Goal: Task Accomplishment & Management: Complete application form

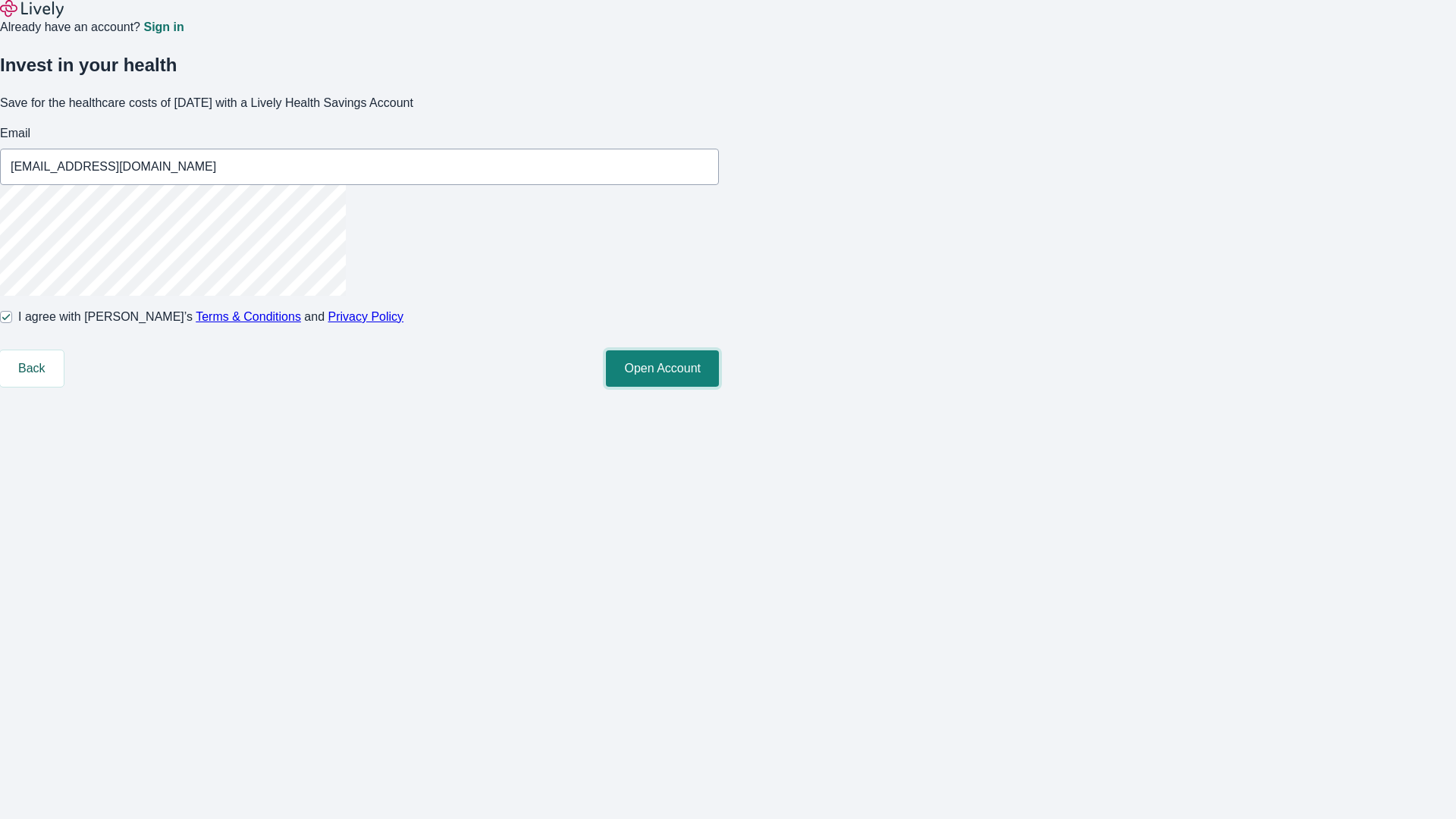
click at [719, 386] on button "Open Account" at bounding box center [662, 368] width 113 height 36
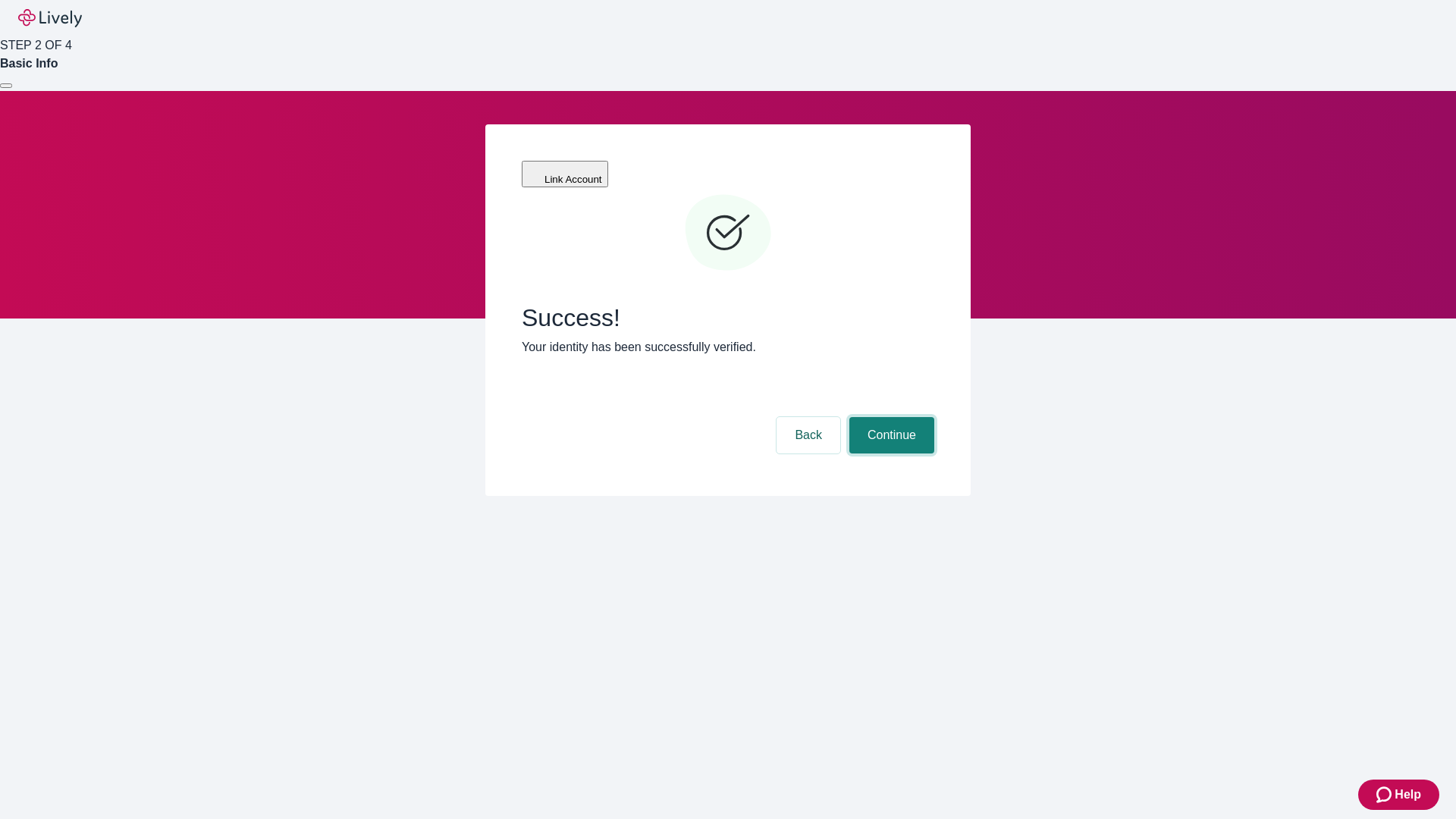
click at [890, 417] on button "Continue" at bounding box center [891, 435] width 85 height 36
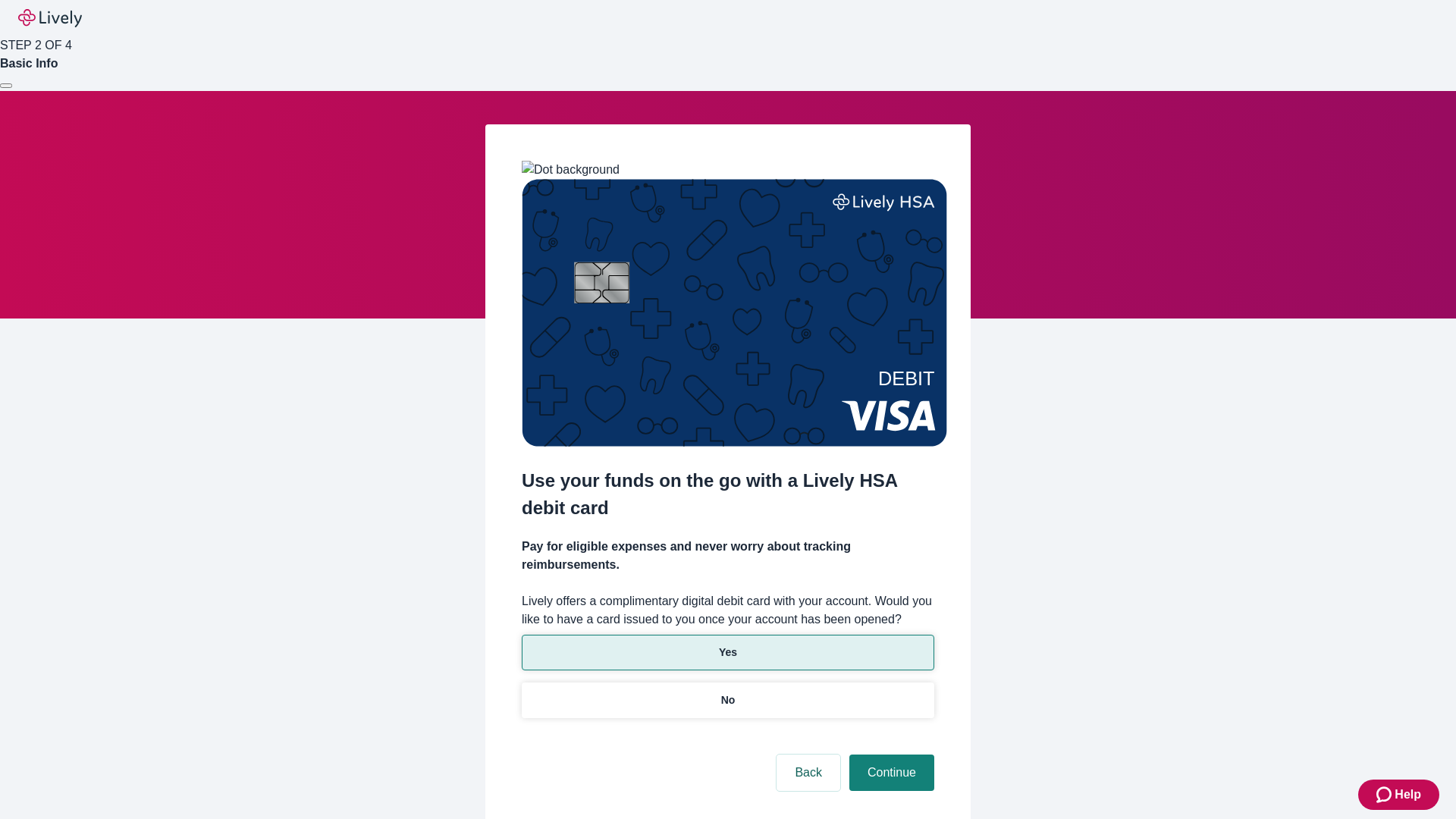
click at [728, 644] on p "Yes" at bounding box center [728, 652] width 18 height 16
click at [890, 754] on button "Continue" at bounding box center [891, 772] width 85 height 36
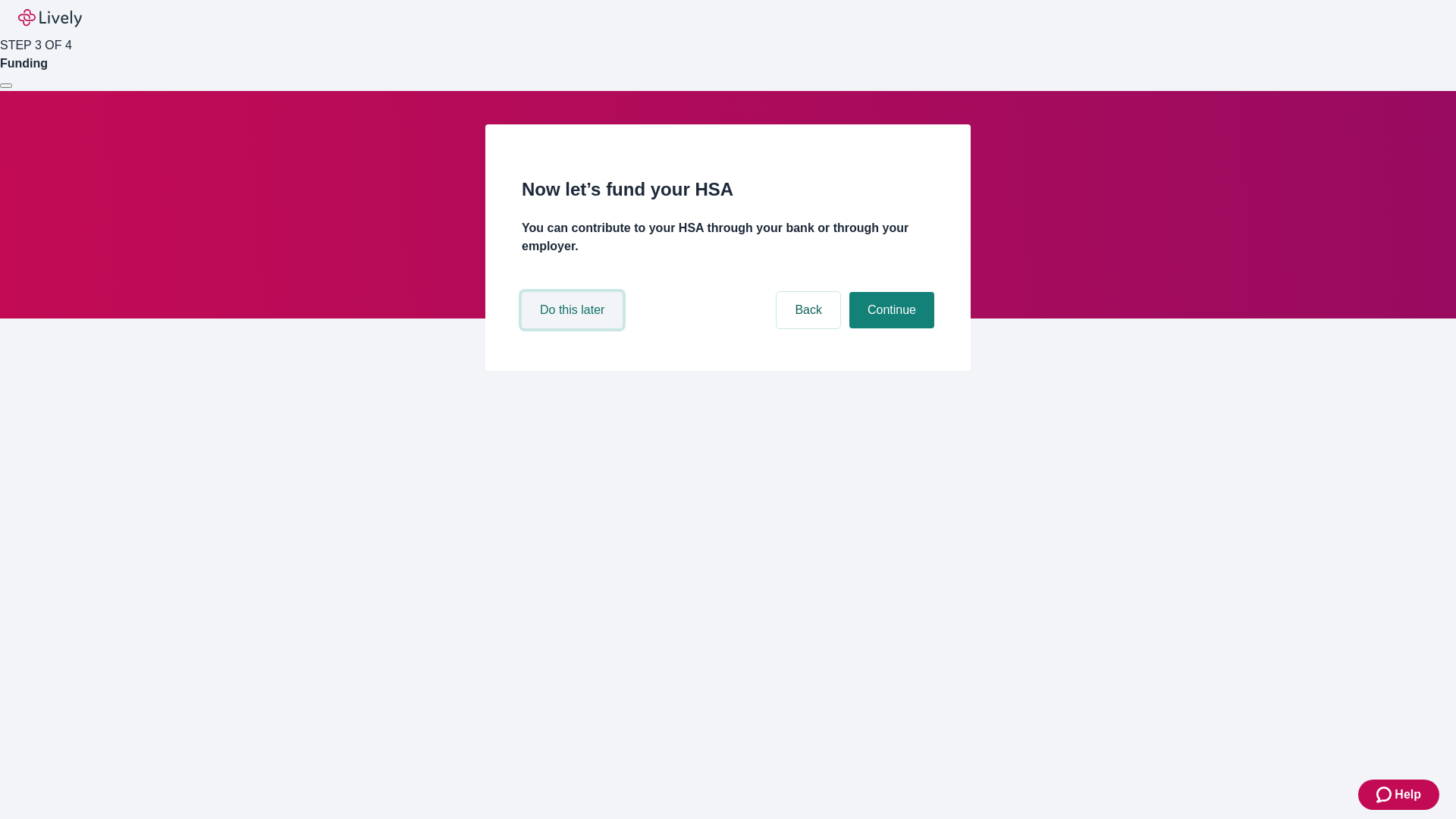
click at [574, 328] on button "Do this later" at bounding box center [571, 310] width 101 height 36
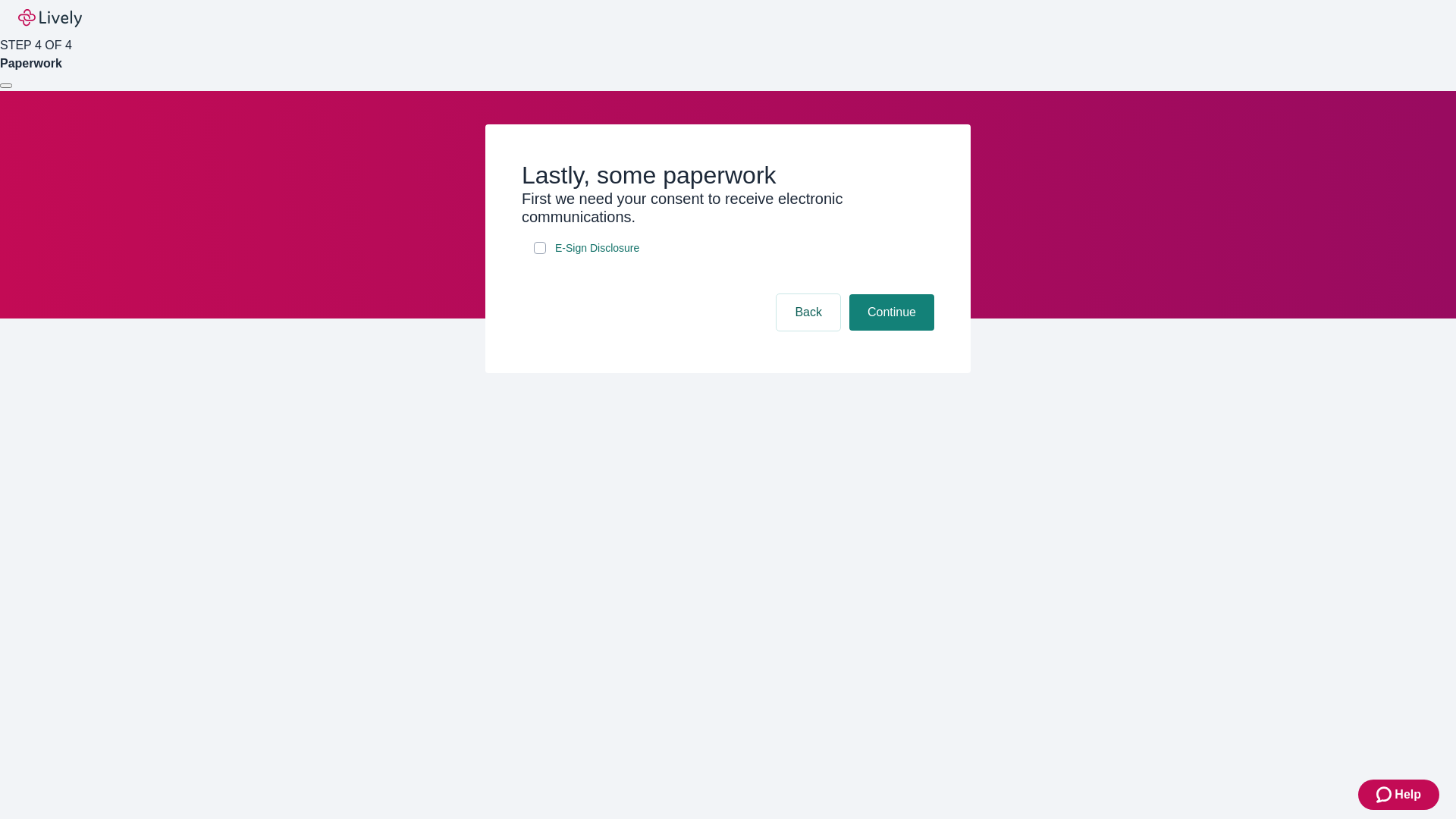
click at [540, 254] on input "E-Sign Disclosure" at bounding box center [540, 248] width 12 height 12
checkbox input "true"
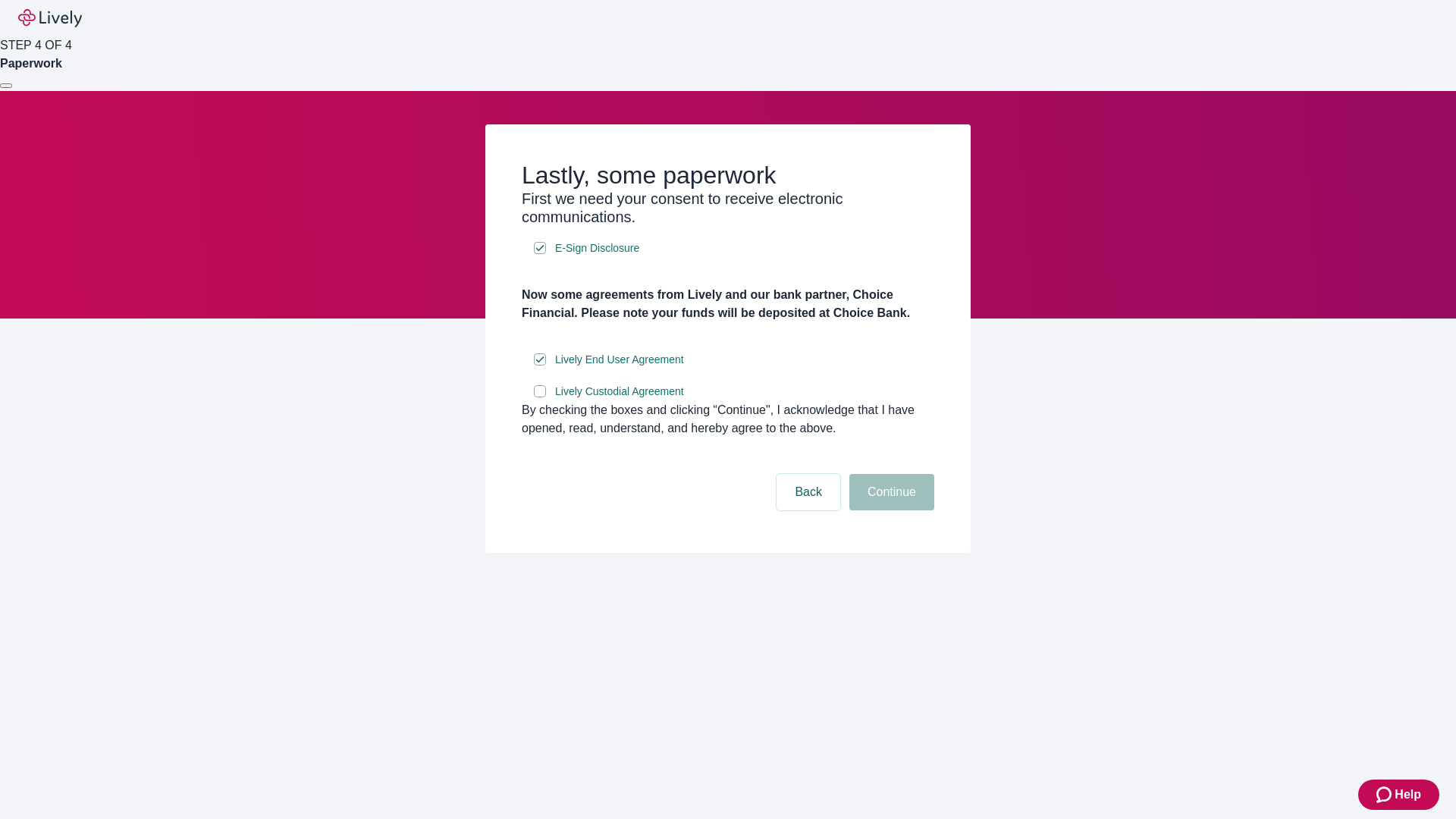
click at [540, 397] on input "Lively Custodial Agreement" at bounding box center [540, 391] width 12 height 12
checkbox input "true"
click at [890, 510] on button "Continue" at bounding box center [891, 491] width 85 height 36
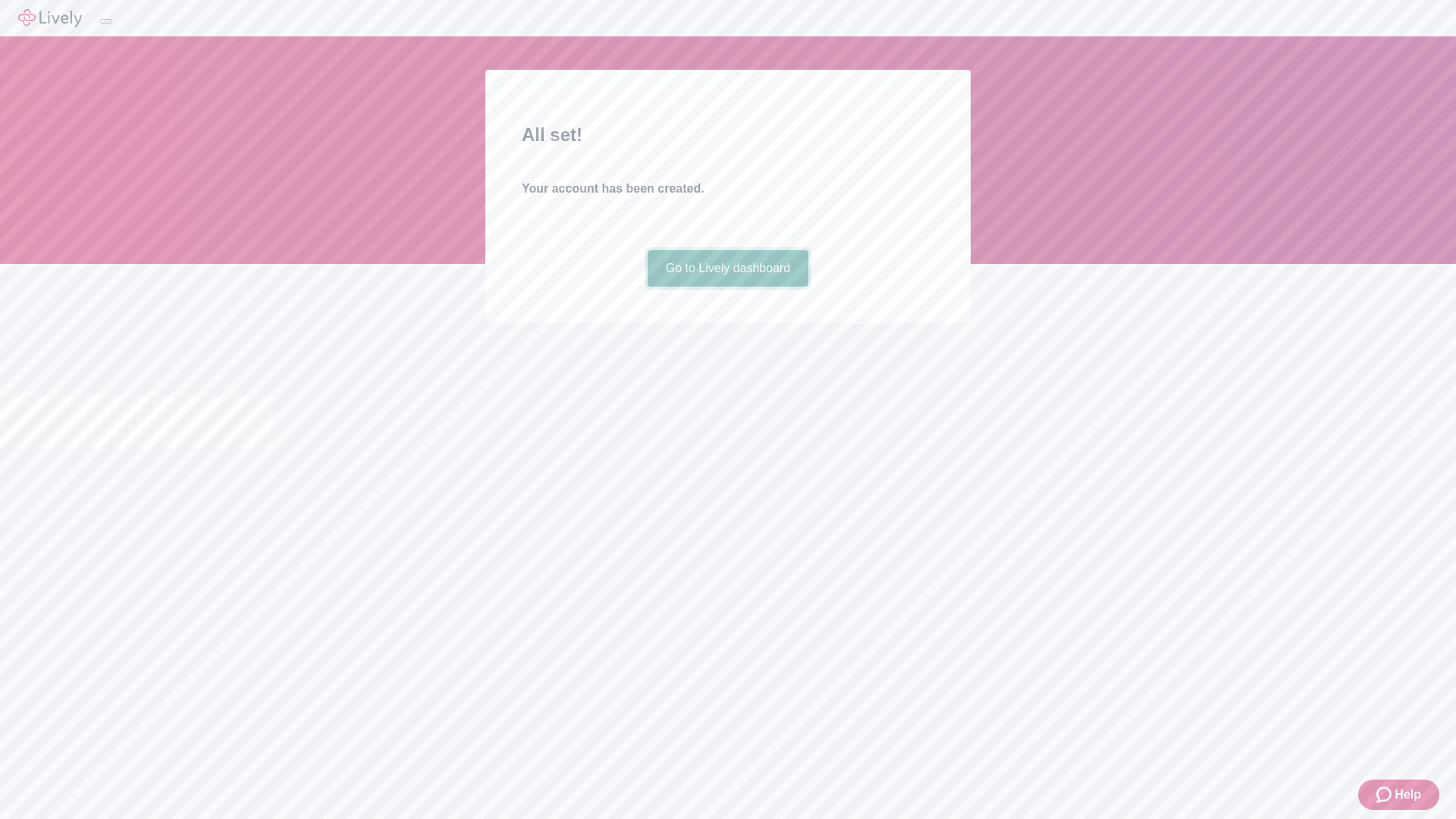
click at [728, 287] on link "Go to Lively dashboard" at bounding box center [728, 268] width 161 height 36
